Goal: Task Accomplishment & Management: Use online tool/utility

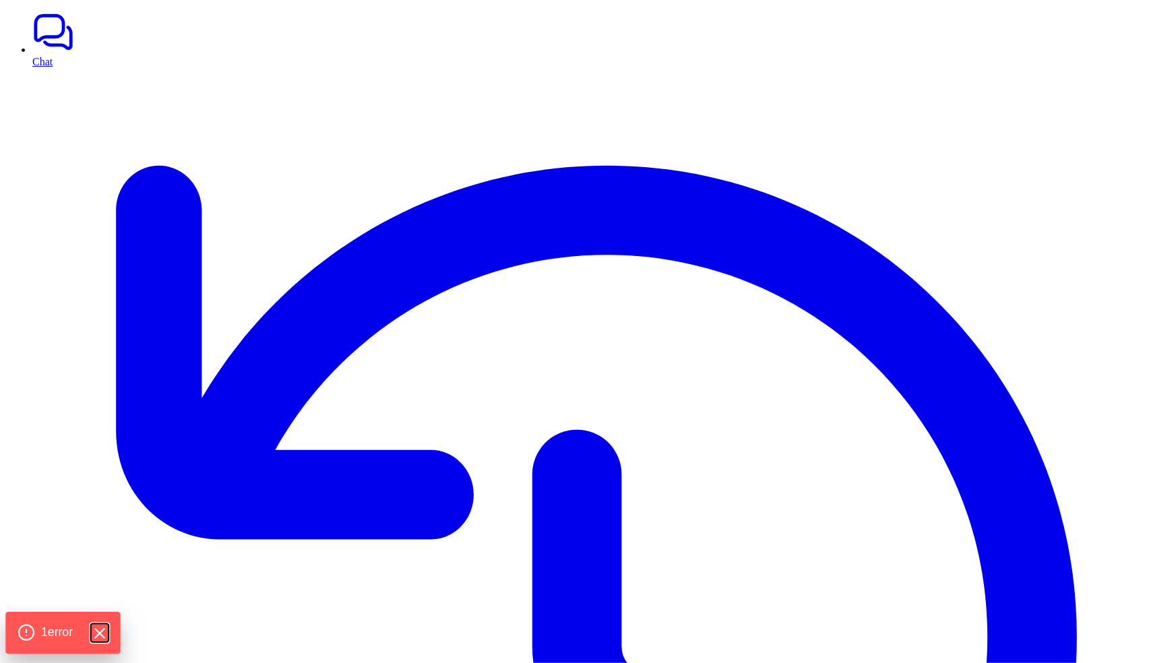
click at [98, 633] on icon "Hide Errors" at bounding box center [99, 634] width 18 height 18
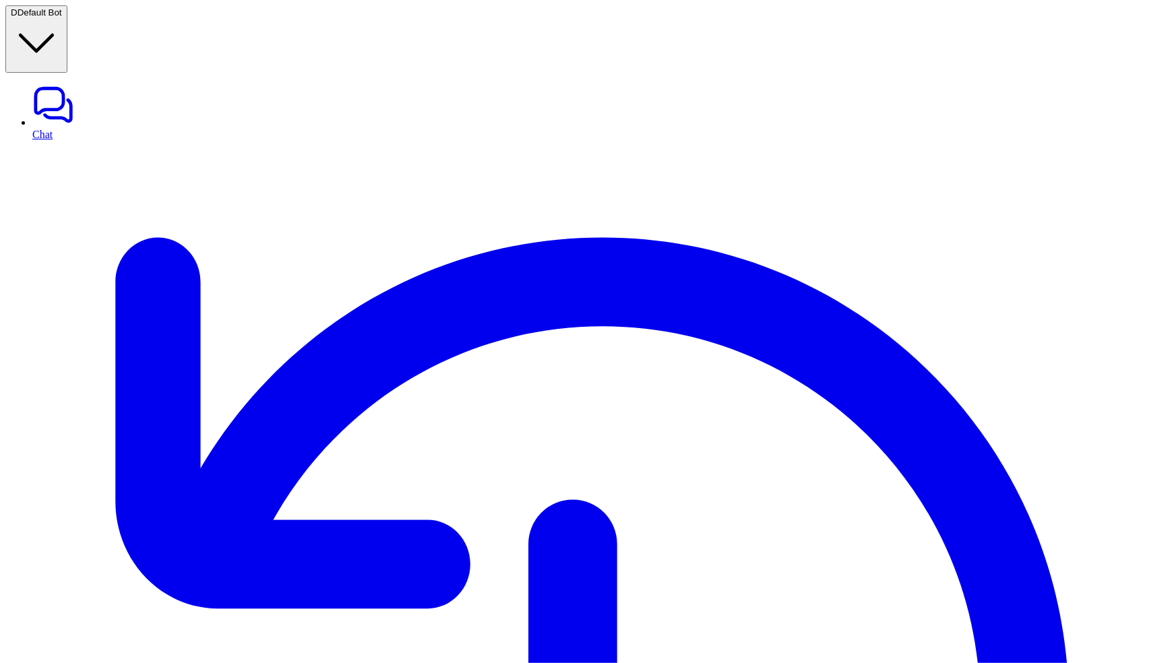
type input "*********"
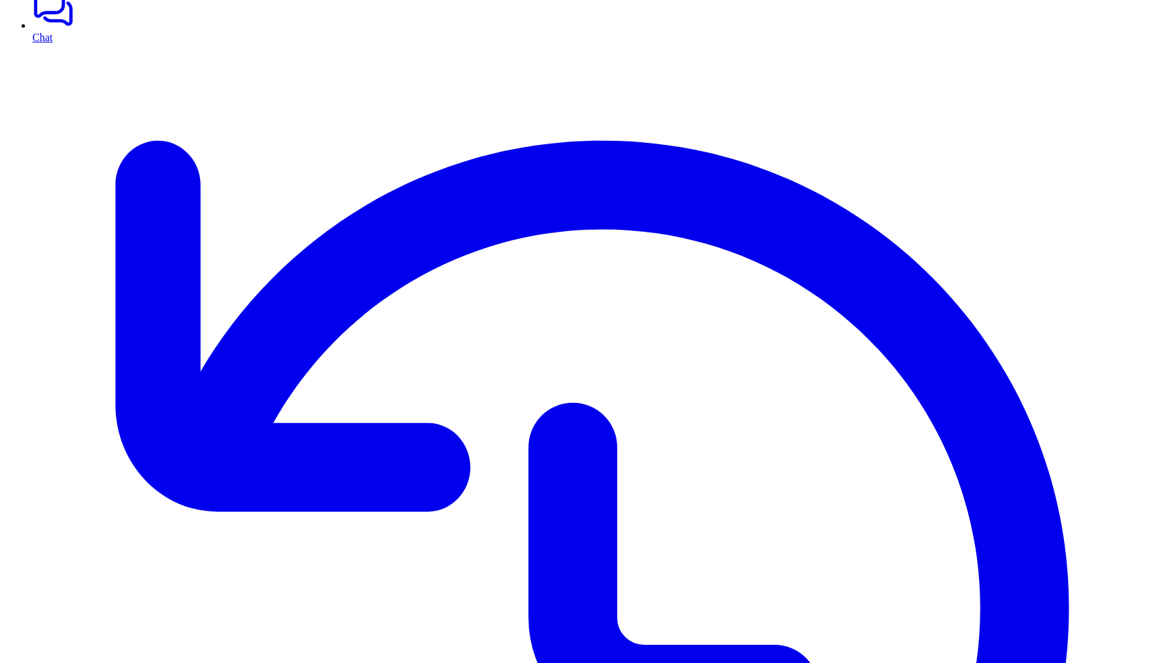
scroll to position [130, 0]
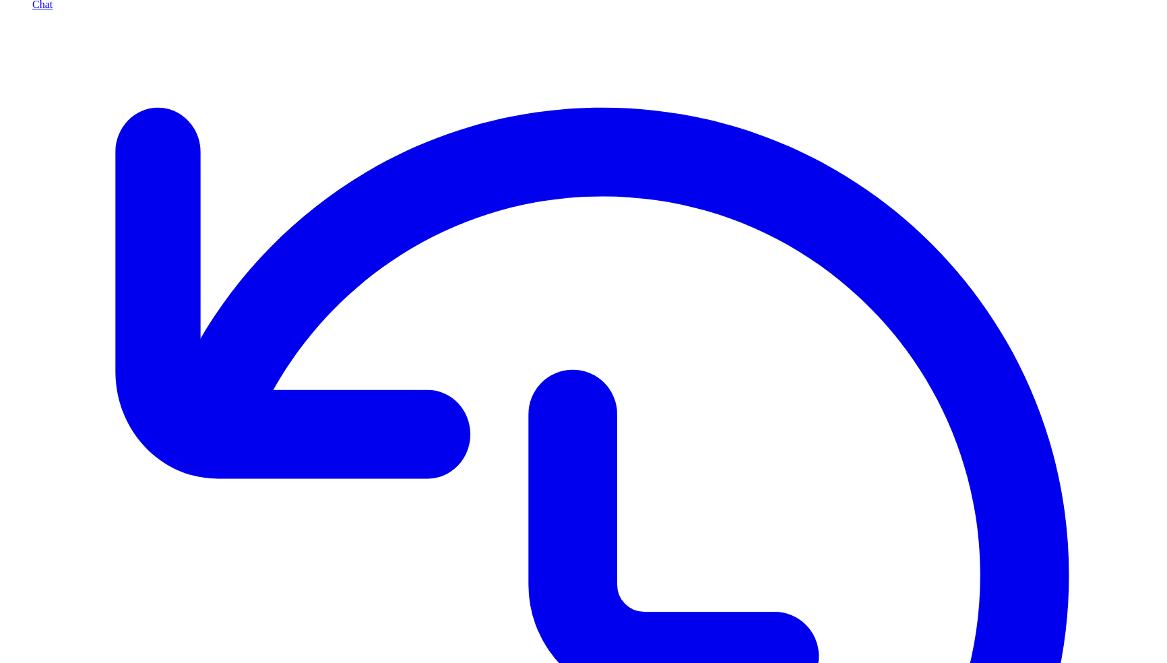
drag, startPoint x: 331, startPoint y: 448, endPoint x: 479, endPoint y: 448, distance: 147.6
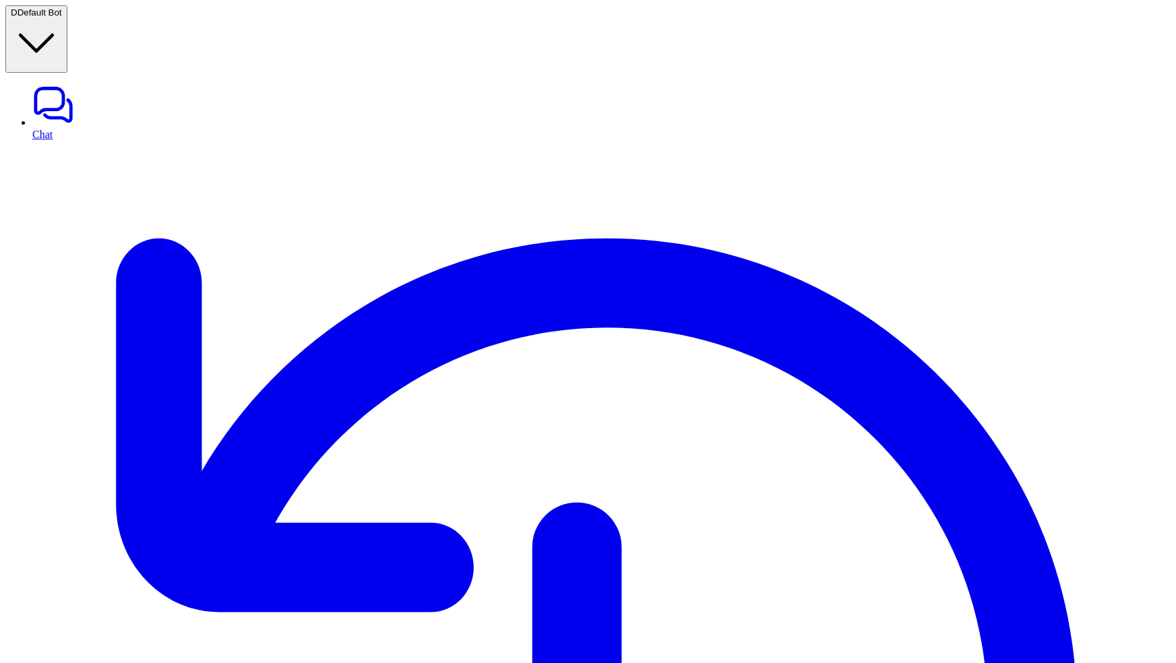
drag, startPoint x: 229, startPoint y: 228, endPoint x: 412, endPoint y: 238, distance: 182.9
click at [62, 16] on span "Default Bot" at bounding box center [40, 12] width 44 height 10
